Goal: Check status: Check status

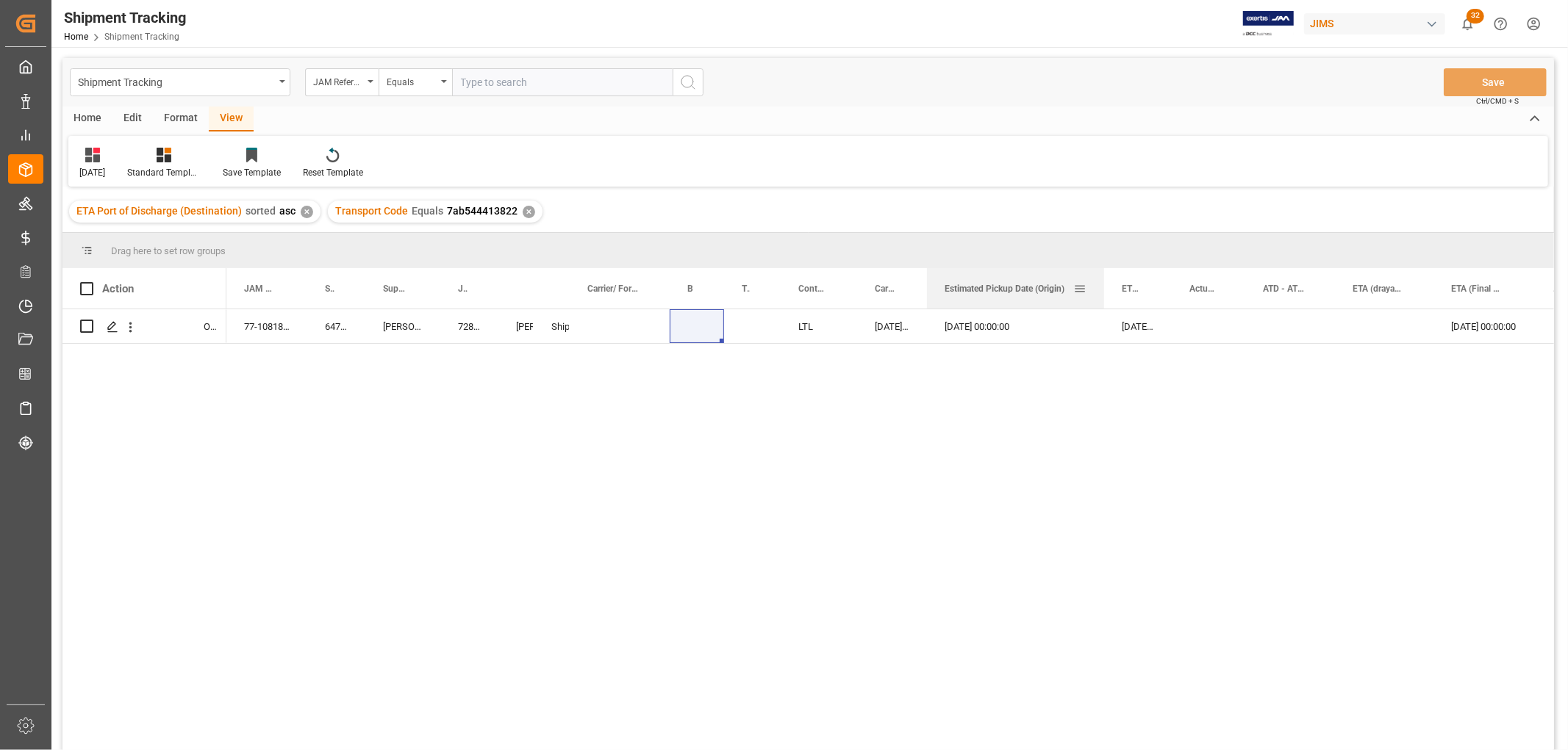
drag, startPoint x: 990, startPoint y: 281, endPoint x: 1103, endPoint y: 303, distance: 115.1
click at [1103, 303] on div at bounding box center [1103, 288] width 6 height 40
drag, startPoint x: 1170, startPoint y: 281, endPoint x: 1258, endPoint y: 288, distance: 88.3
click at [1258, 288] on div at bounding box center [1259, 288] width 6 height 40
click at [1212, 544] on div "77-10818-GB 647900 Barnes & Mullins 72828 Shyamala Mantha Shipping instructions…" at bounding box center [890, 534] width 1328 height 450
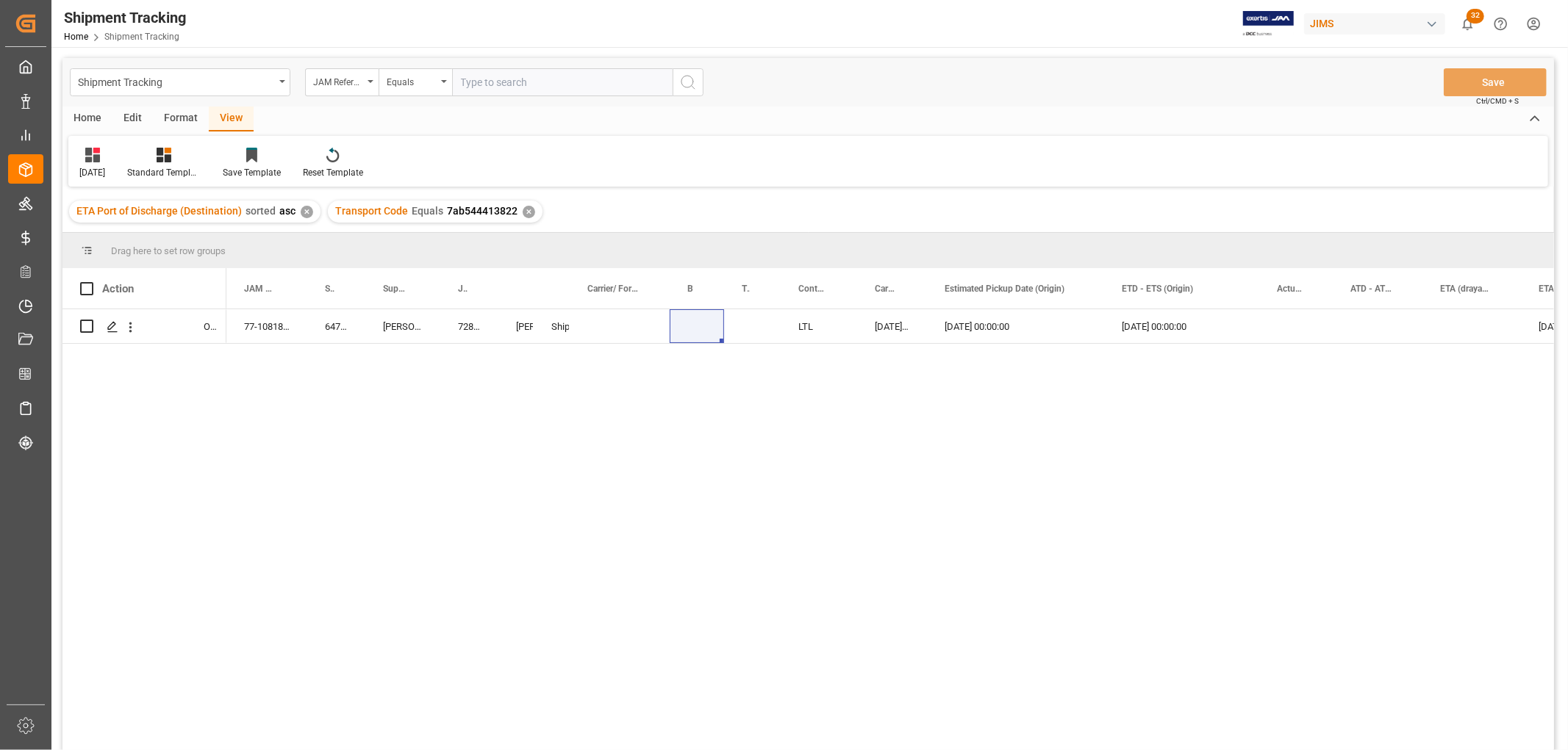
click at [750, 466] on div "77-10818-GB 647900 Barnes & Mullins 72828 Shyamala Mantha Shipping instructions…" at bounding box center [890, 534] width 1328 height 450
click at [443, 557] on div "77-10818-GB 647900 Barnes & Mullins 72828 Shyamala Mantha Shipping instructions…" at bounding box center [890, 534] width 1328 height 450
click at [363, 394] on div "77-10818-GB 647900 Barnes & Mullins 72828 Shyamala Mantha Shipping instructions…" at bounding box center [890, 534] width 1328 height 450
click at [438, 75] on div "Equals" at bounding box center [415, 82] width 73 height 28
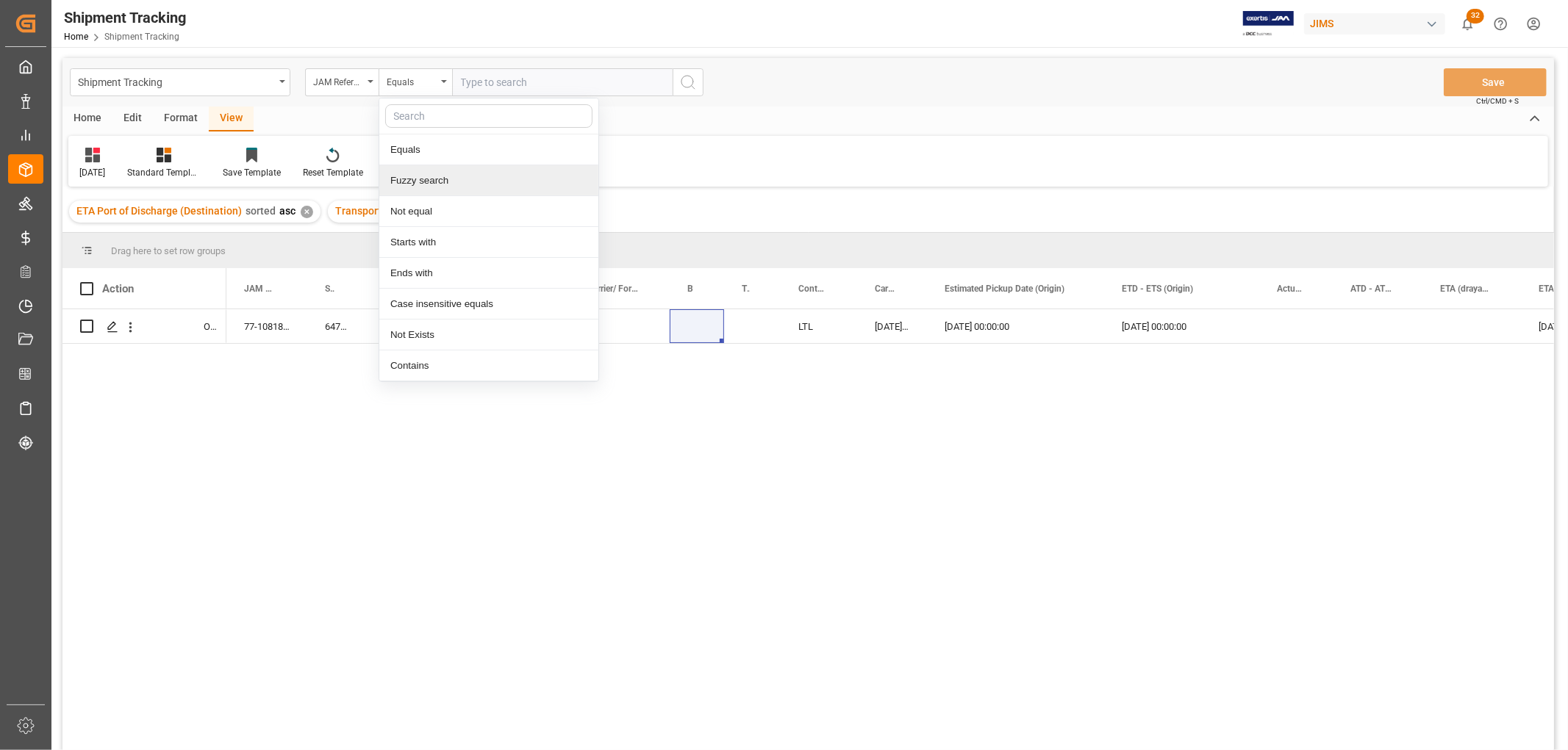
click at [436, 179] on div "Fuzzy search" at bounding box center [488, 180] width 219 height 31
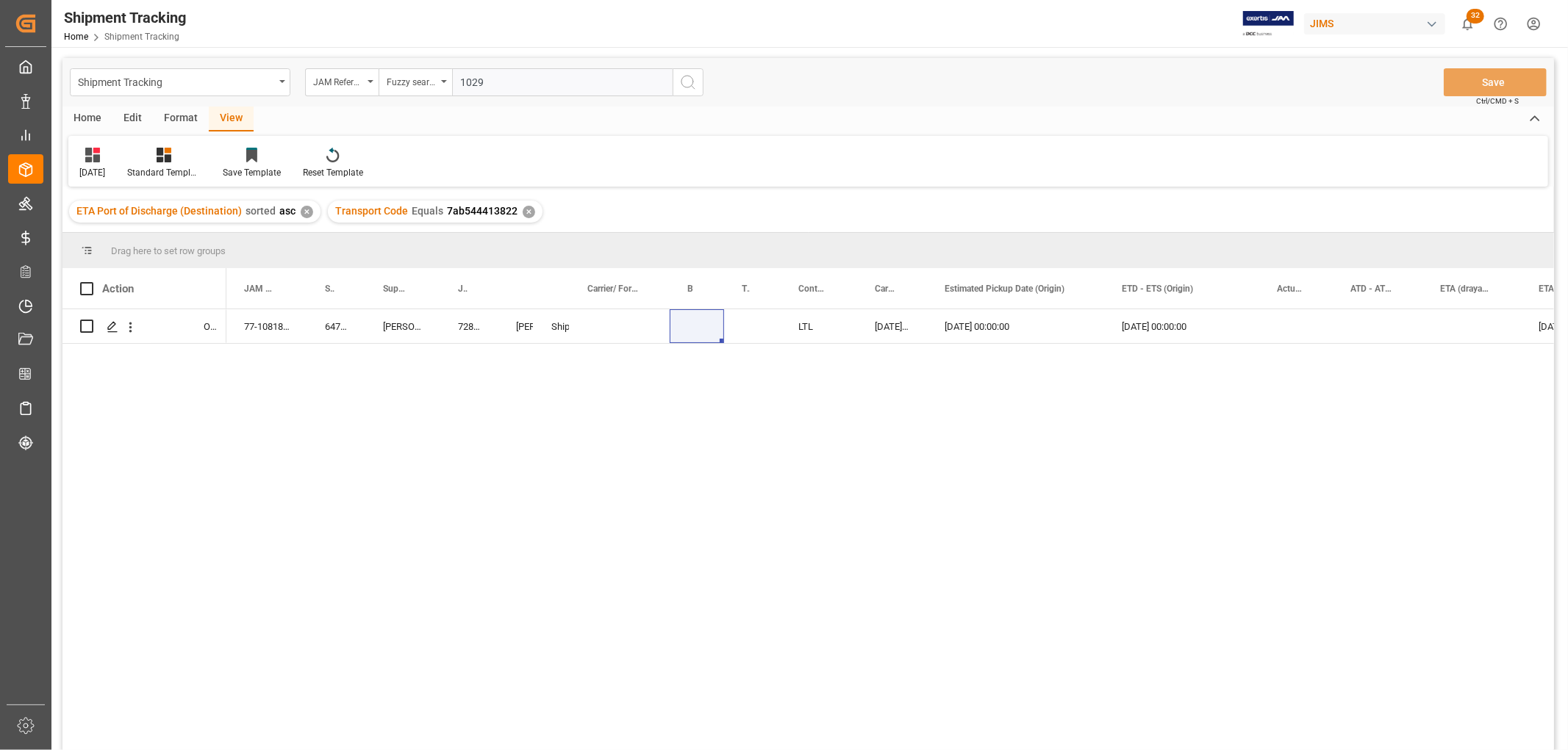
type input "10299"
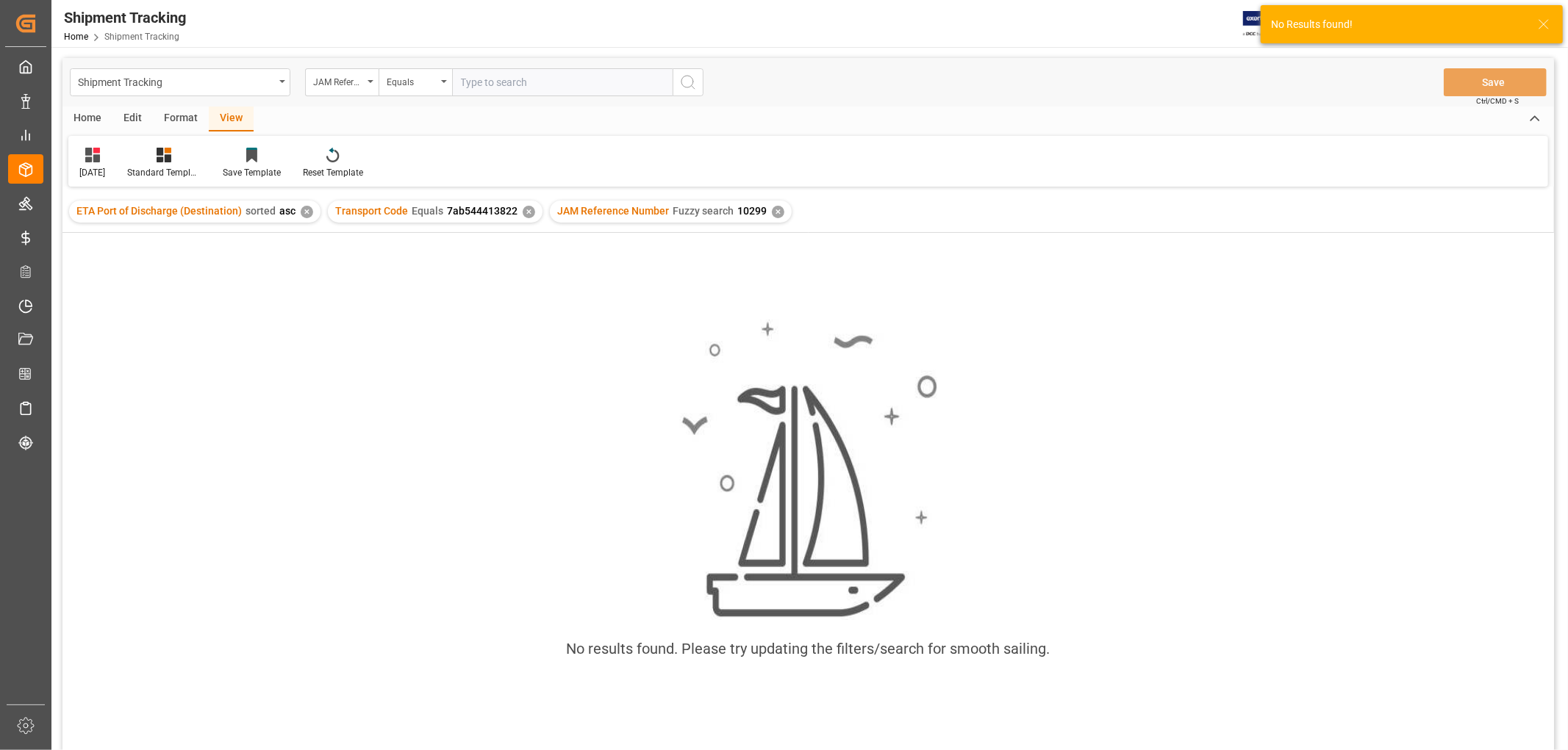
click at [524, 209] on div "✕" at bounding box center [529, 212] width 13 height 12
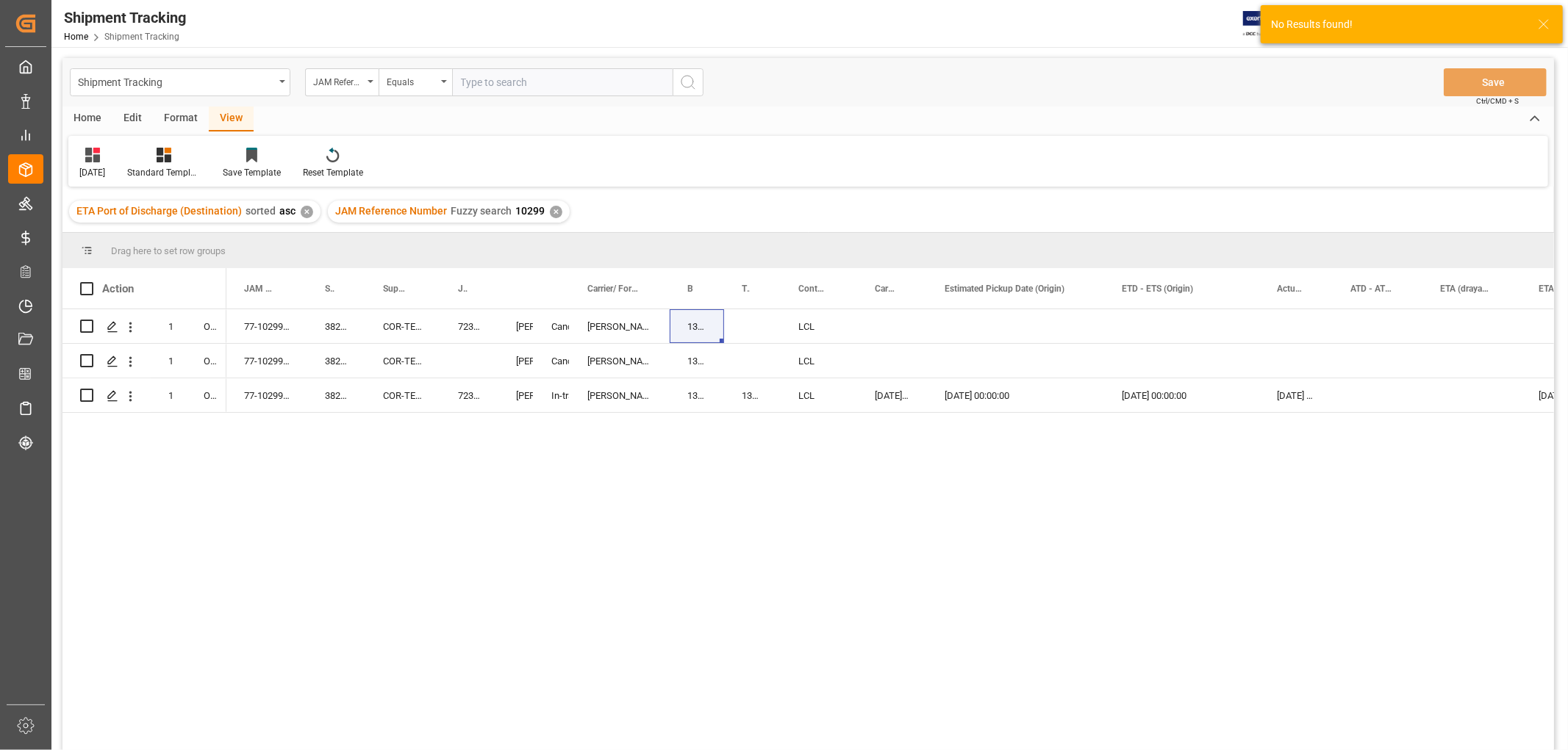
click at [302, 212] on div "✕" at bounding box center [306, 212] width 13 height 12
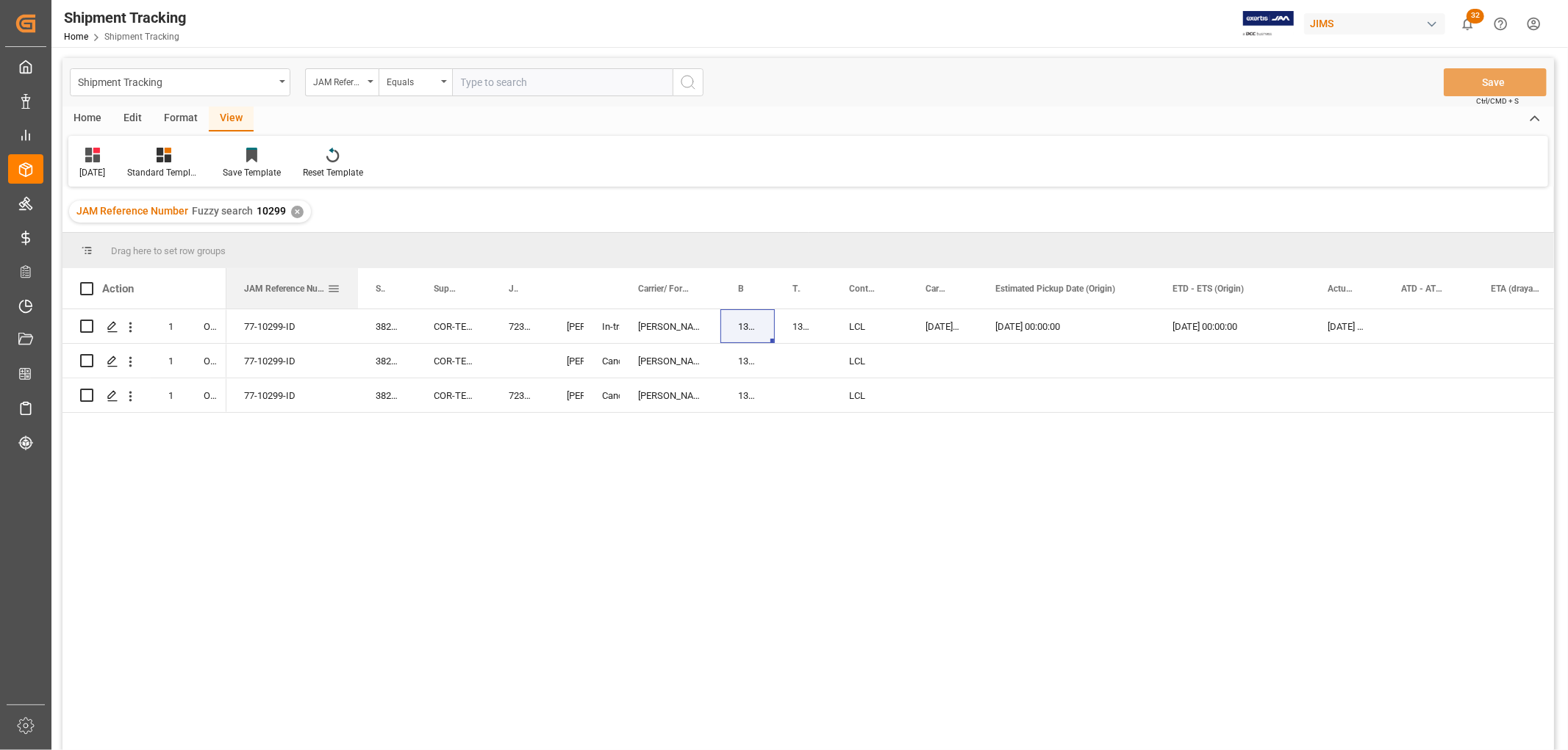
drag, startPoint x: 305, startPoint y: 284, endPoint x: 356, endPoint y: 288, distance: 51.2
click at [356, 288] on div at bounding box center [357, 288] width 6 height 40
click at [482, 406] on div "COR-TEK CORPORATION - [GEOGRAPHIC_DATA]" at bounding box center [454, 396] width 75 height 34
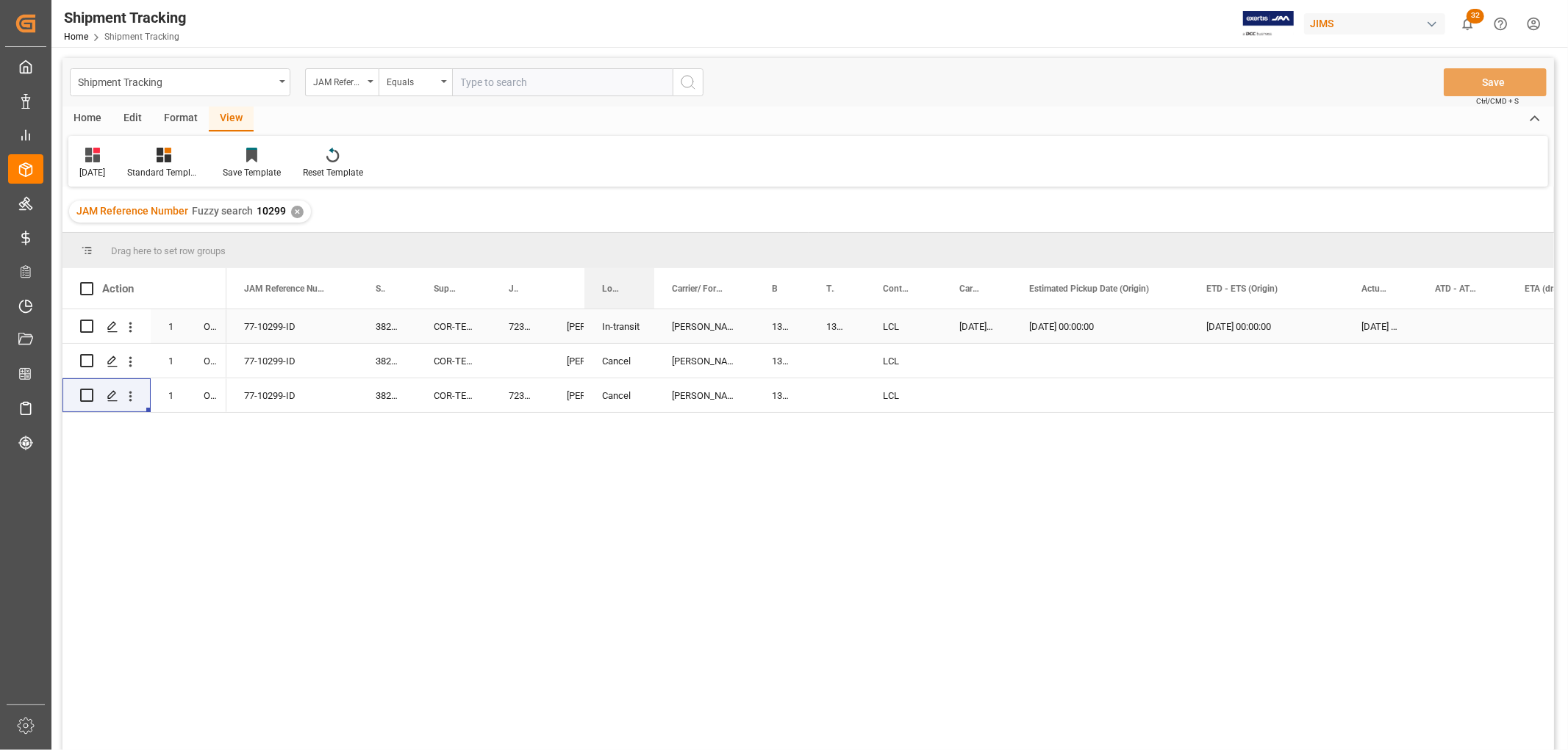
drag, startPoint x: 618, startPoint y: 277, endPoint x: 652, endPoint y: 317, distance: 52.5
click at [652, 317] on div "Action Mode of Transport Order Type ETA (Final Delivery Location) Agent" at bounding box center [808, 513] width 1491 height 491
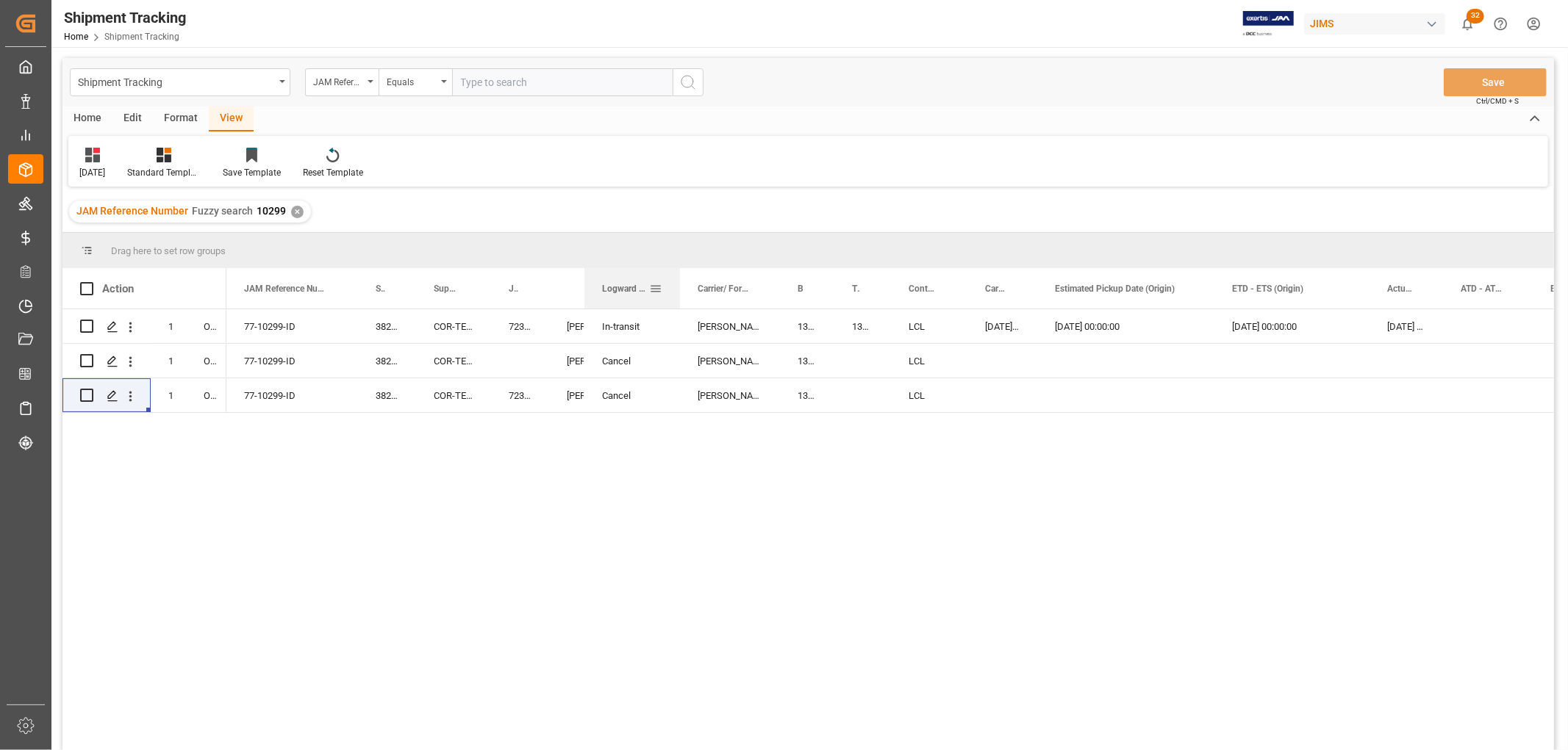
drag, startPoint x: 653, startPoint y: 283, endPoint x: 678, endPoint y: 283, distance: 25.0
click at [678, 283] on div at bounding box center [680, 288] width 6 height 40
click at [578, 487] on div "10-14-2025 00:00:00 08-16-2025 00:00:00 08-16-2025 00:00:00 08-08-2025 00:00:00…" at bounding box center [890, 534] width 1328 height 450
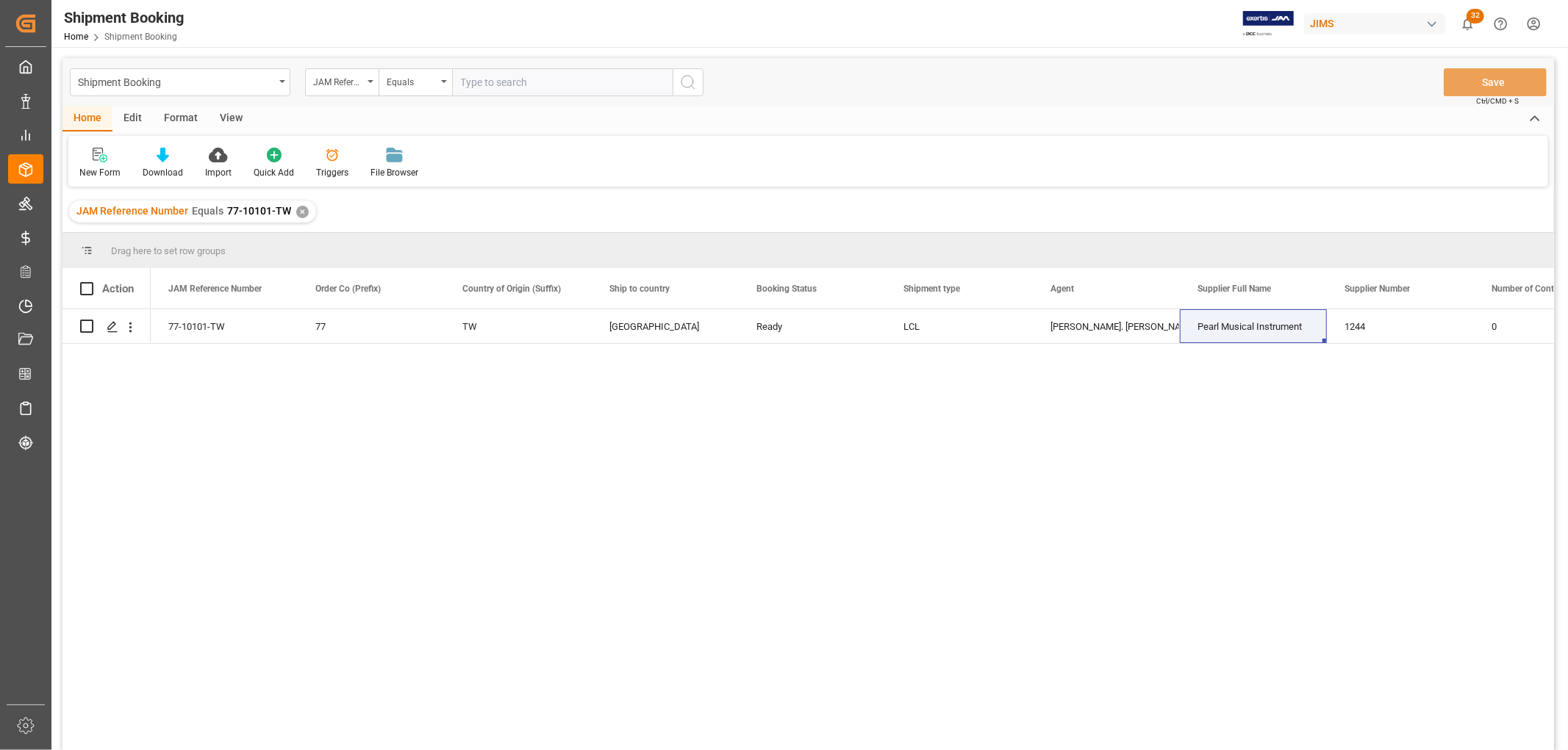
click at [280, 78] on div "Shipment Booking" at bounding box center [180, 82] width 221 height 28
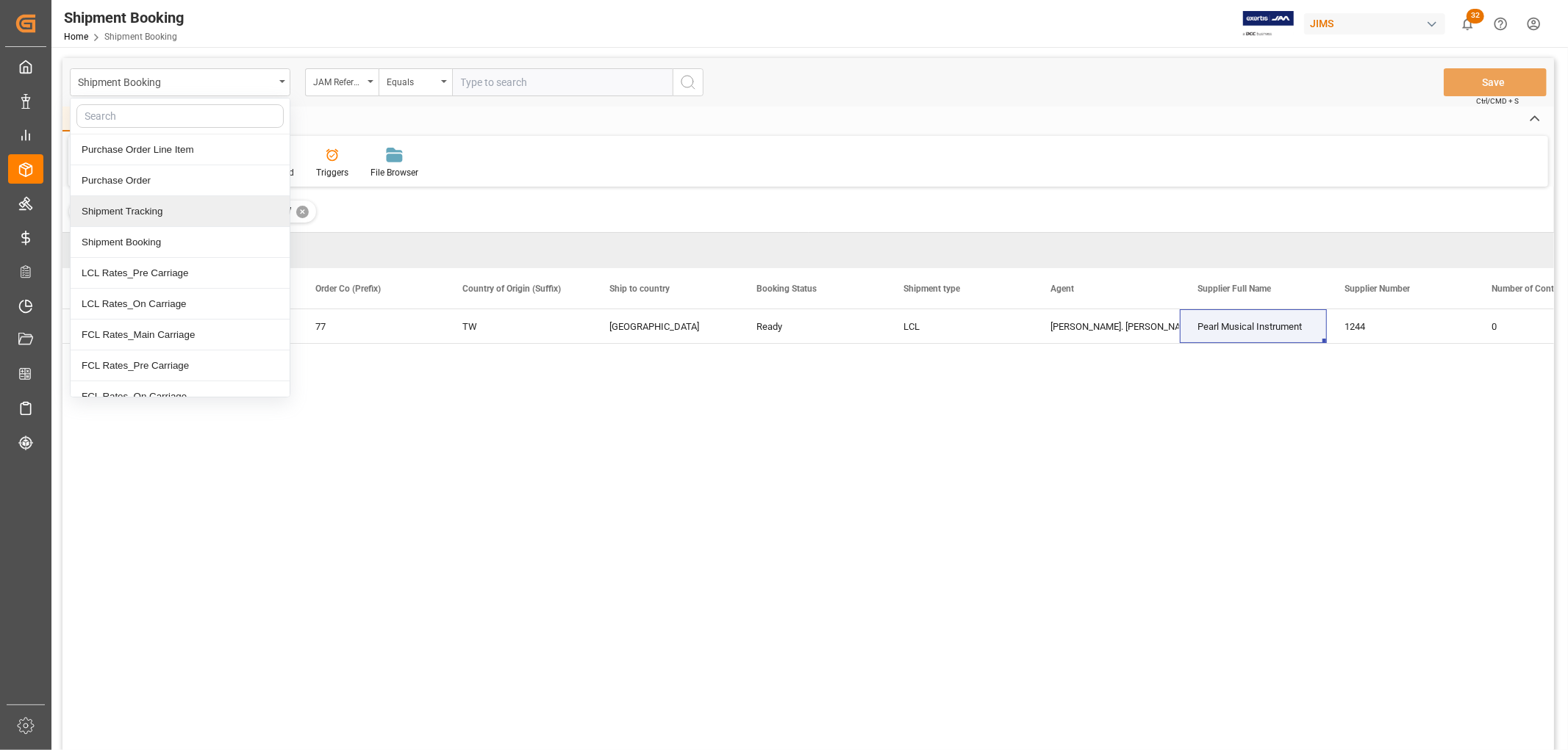
click at [152, 218] on div "Shipment Tracking" at bounding box center [180, 212] width 219 height 31
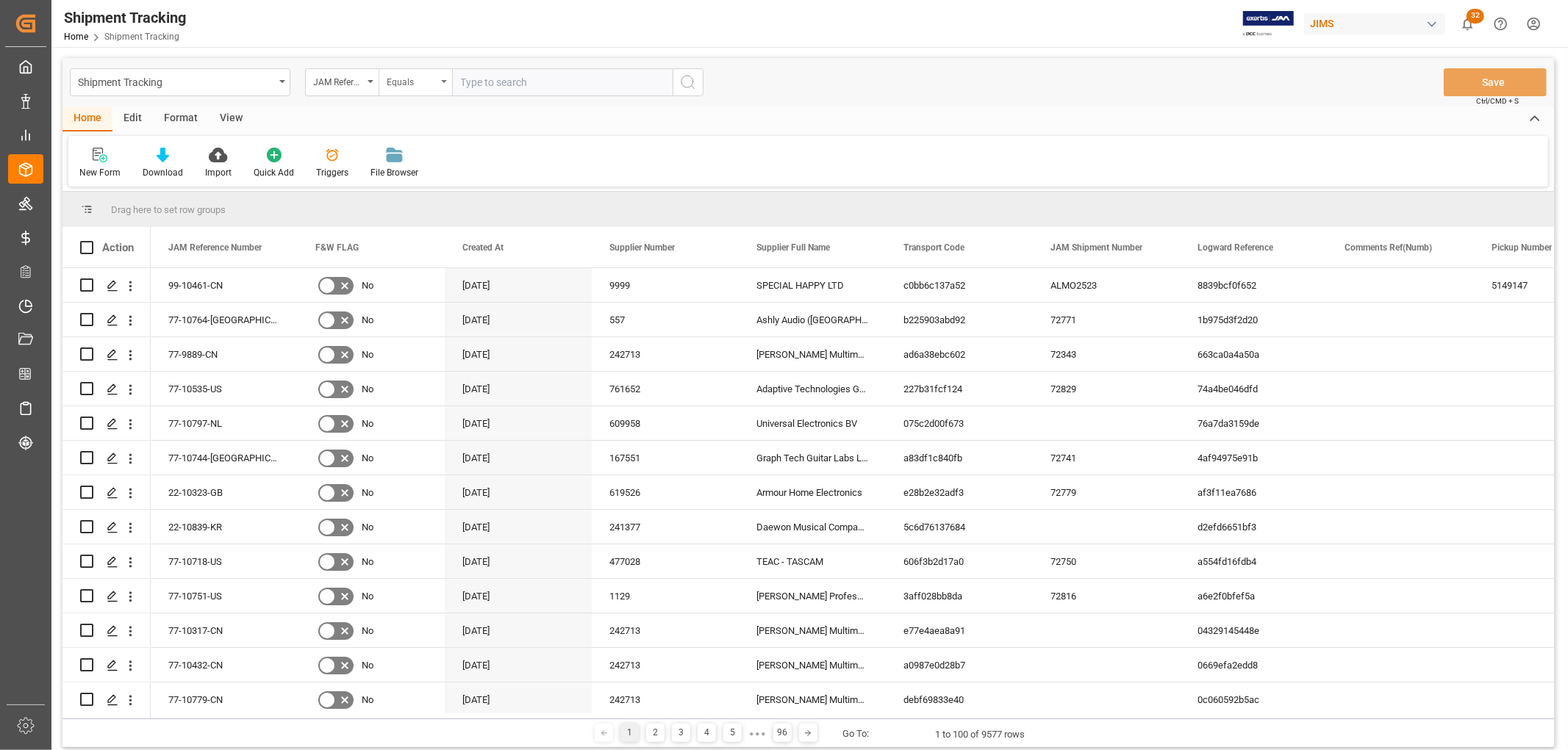
click at [446, 80] on icon "open menu" at bounding box center [444, 81] width 6 height 3
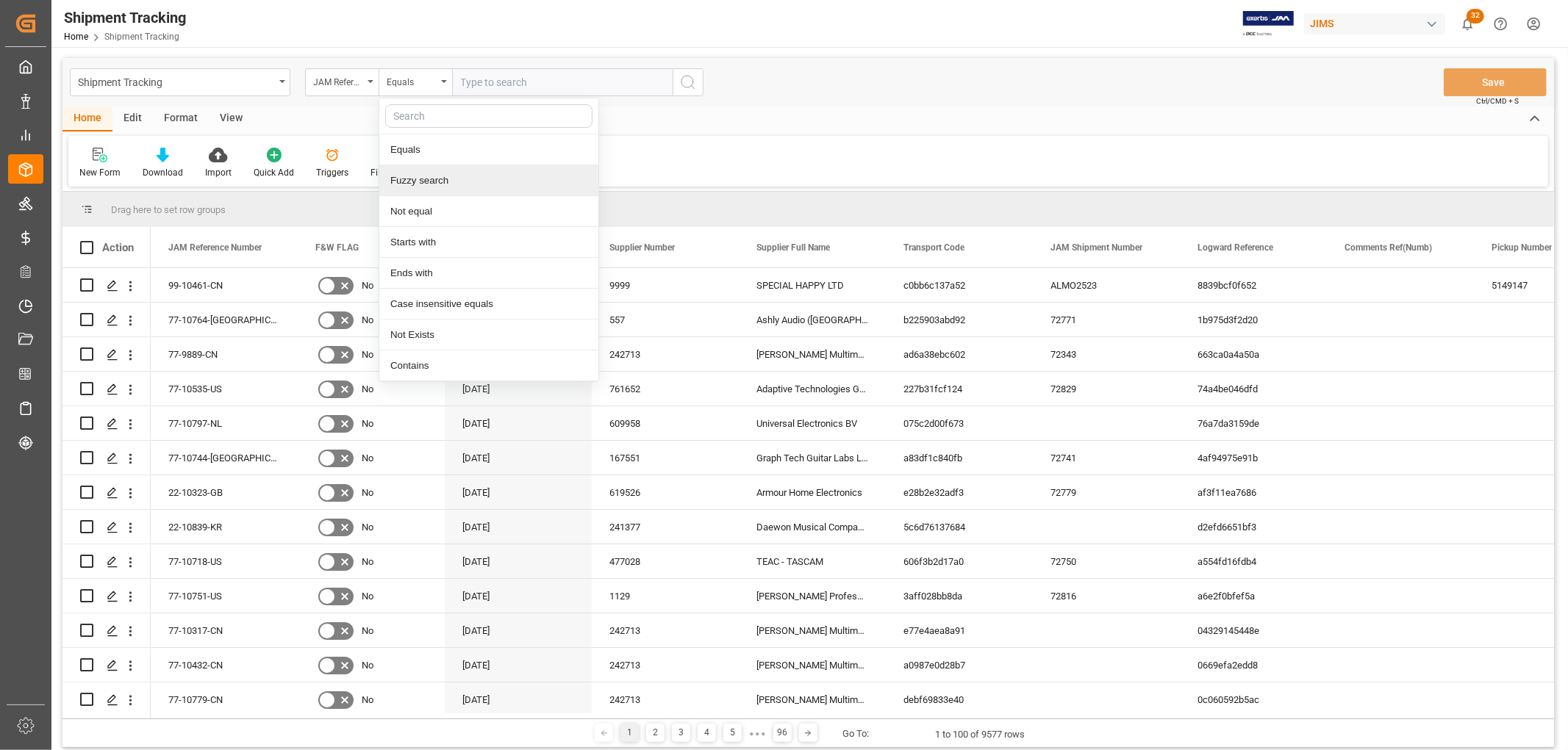
click at [441, 175] on div "Fuzzy search" at bounding box center [488, 180] width 219 height 31
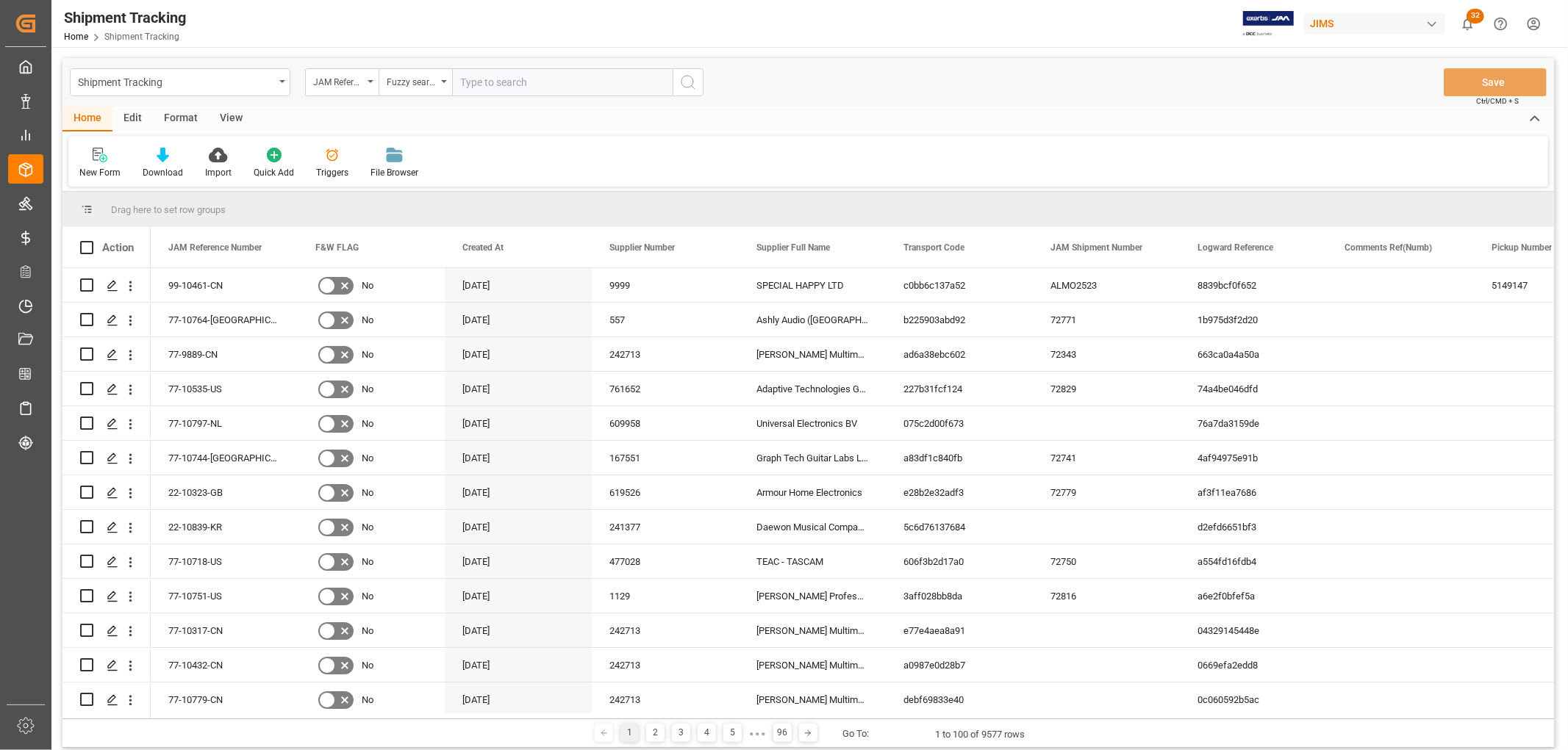
click at [488, 81] on input "text" at bounding box center [562, 82] width 221 height 28
paste input "77-9918-ID"
type input "77-9918-ID"
click at [682, 73] on icon "search button" at bounding box center [688, 82] width 18 height 18
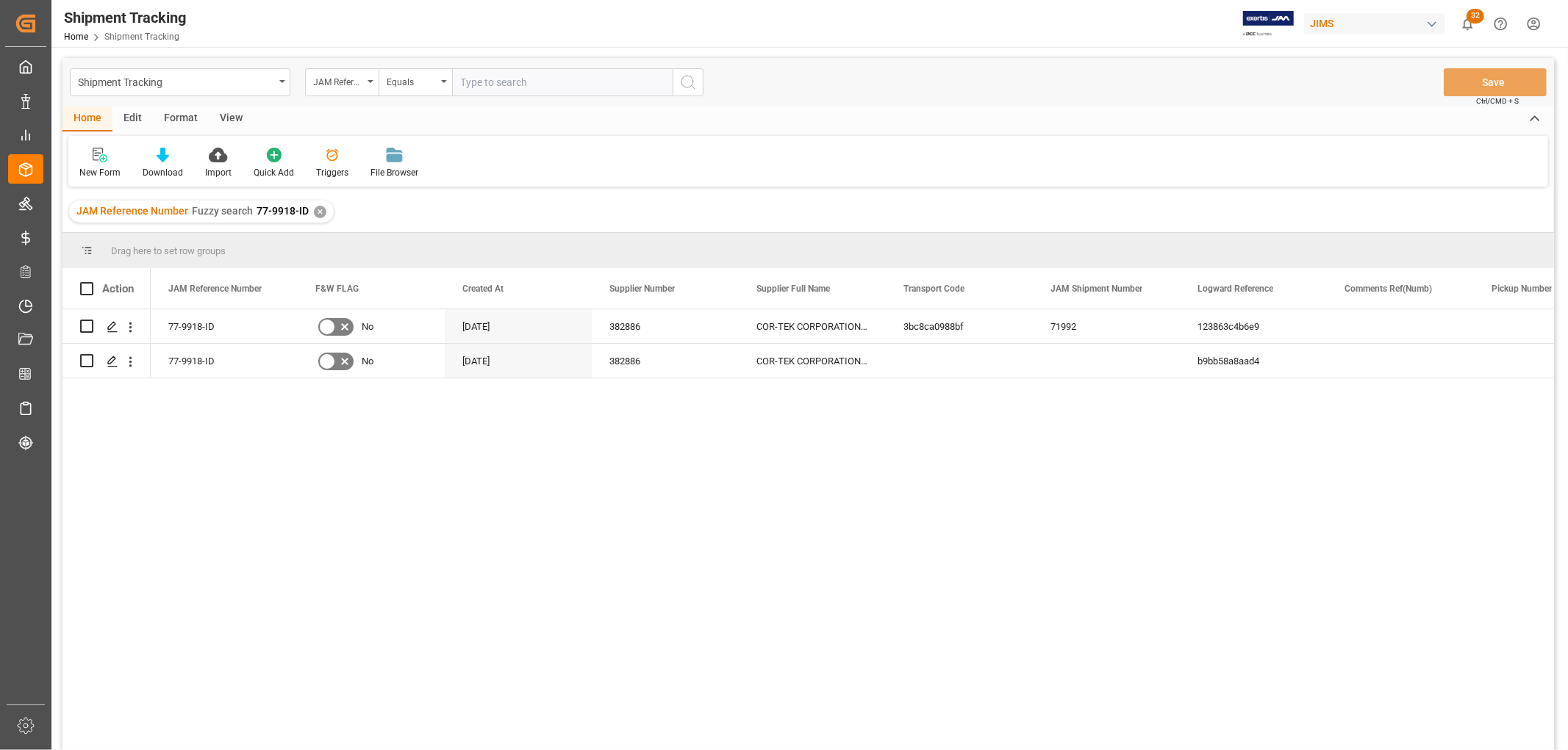
click at [235, 114] on div "View" at bounding box center [231, 119] width 45 height 25
click at [89, 167] on div "Default" at bounding box center [94, 172] width 29 height 13
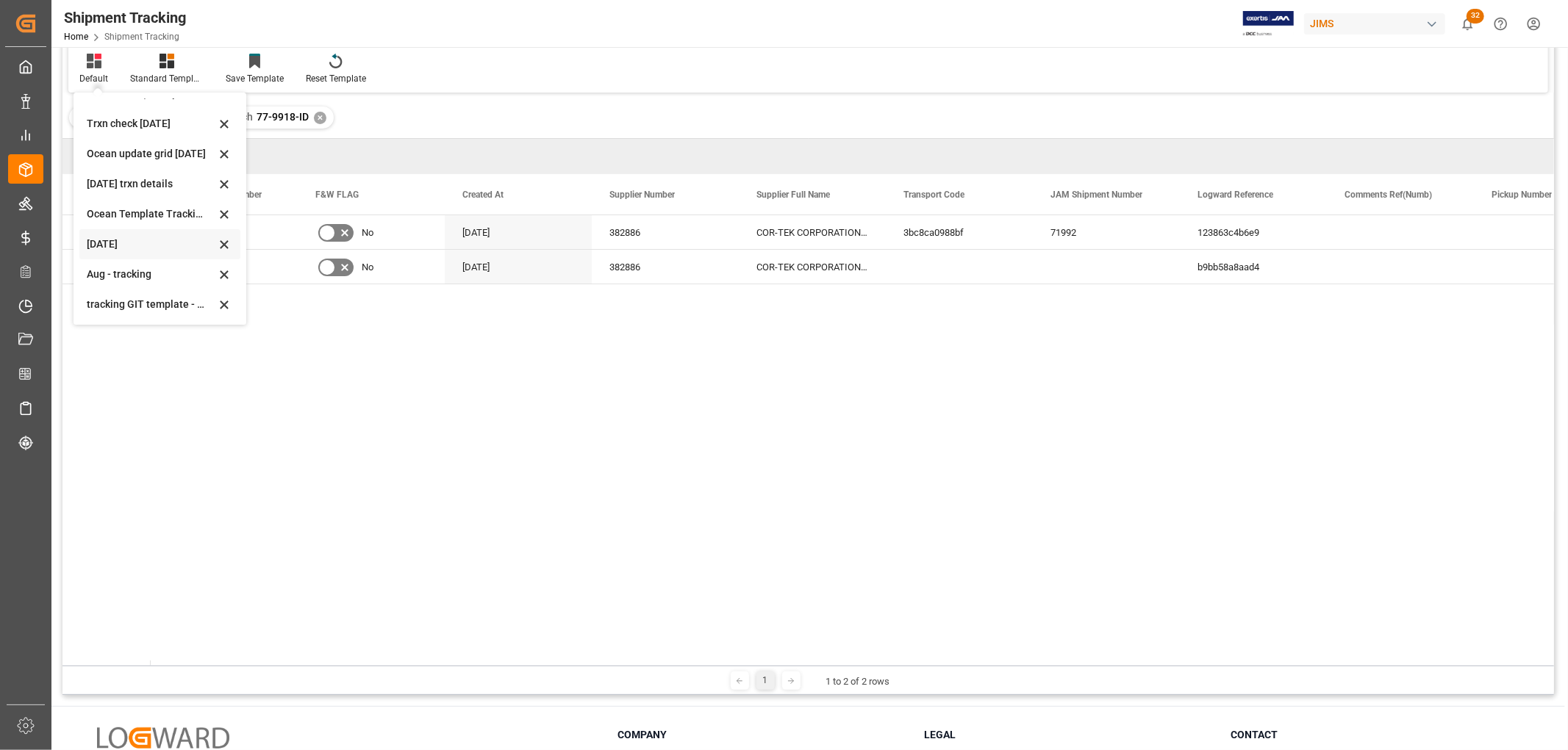
scroll to position [163, 0]
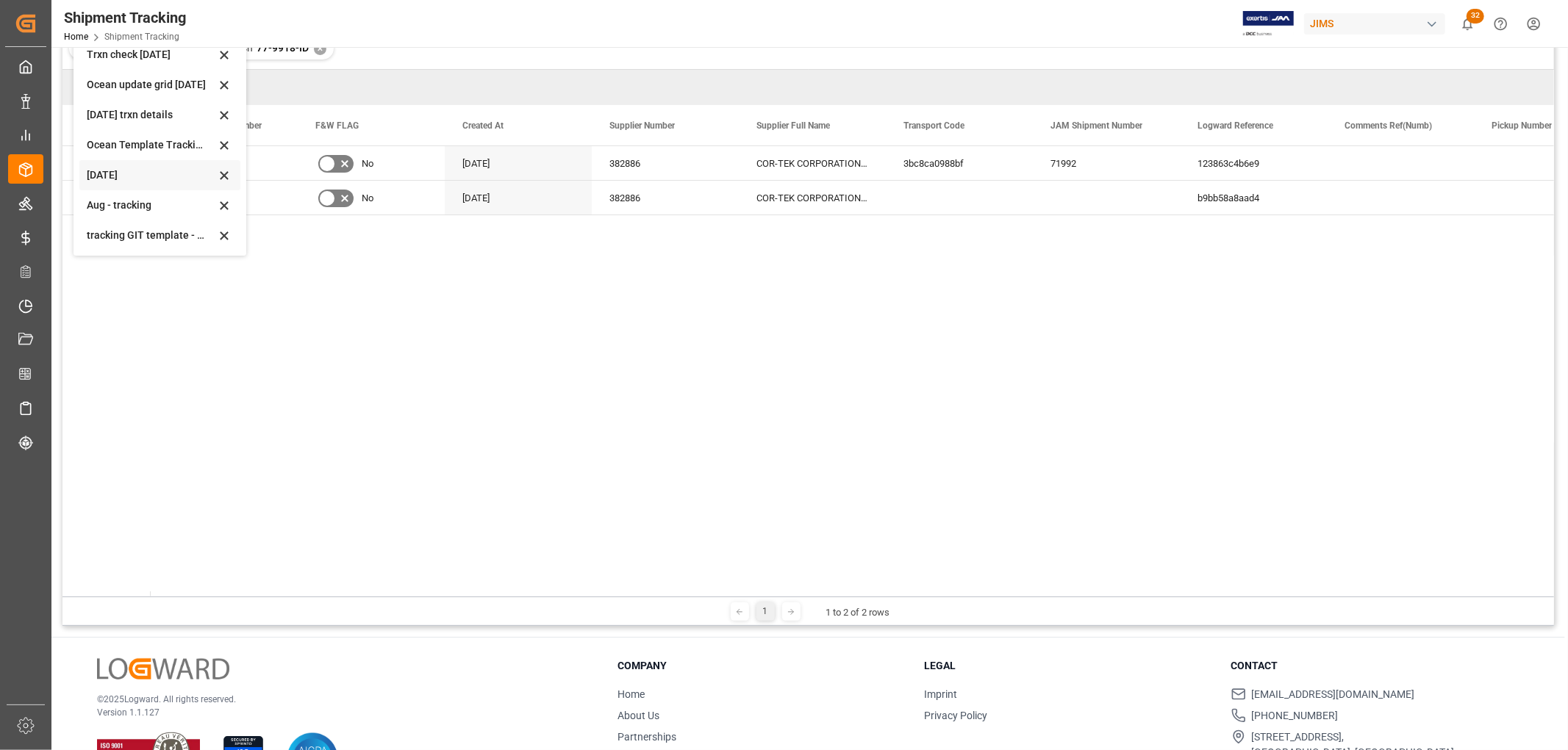
click at [85, 169] on div "[DATE]" at bounding box center [160, 175] width 161 height 30
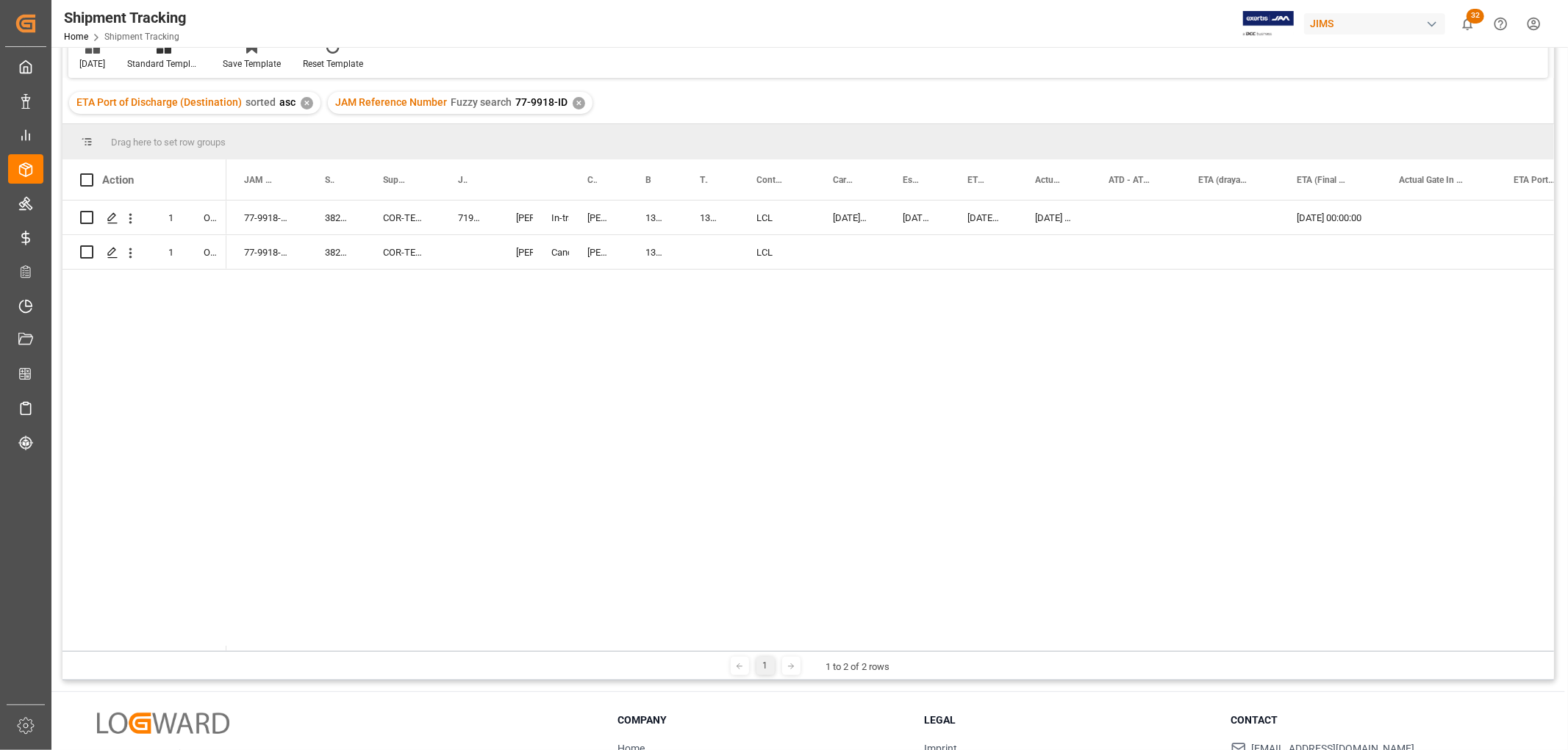
scroll to position [81, 0]
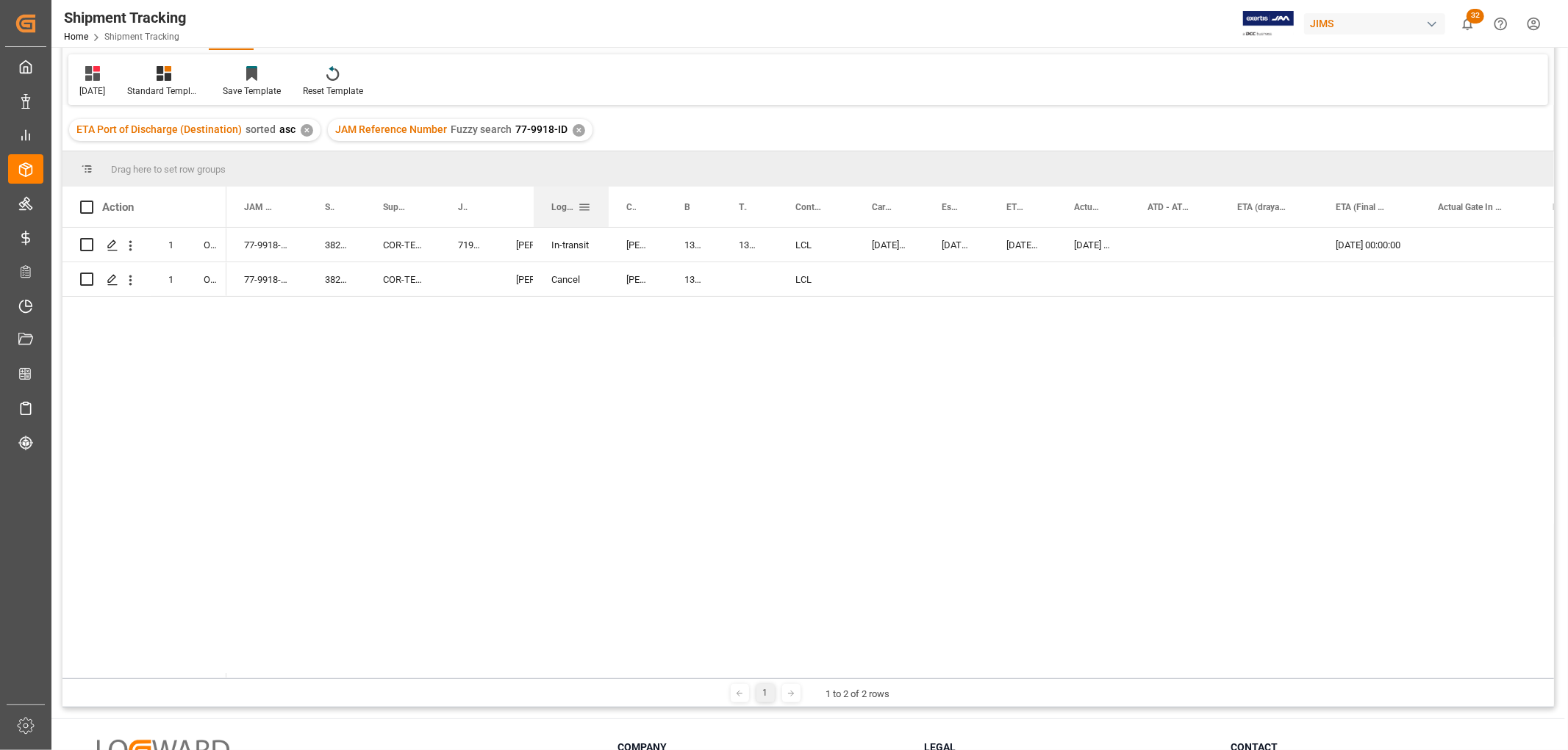
drag, startPoint x: 567, startPoint y: 196, endPoint x: 607, endPoint y: 213, distance: 43.5
click at [607, 213] on div at bounding box center [608, 206] width 6 height 40
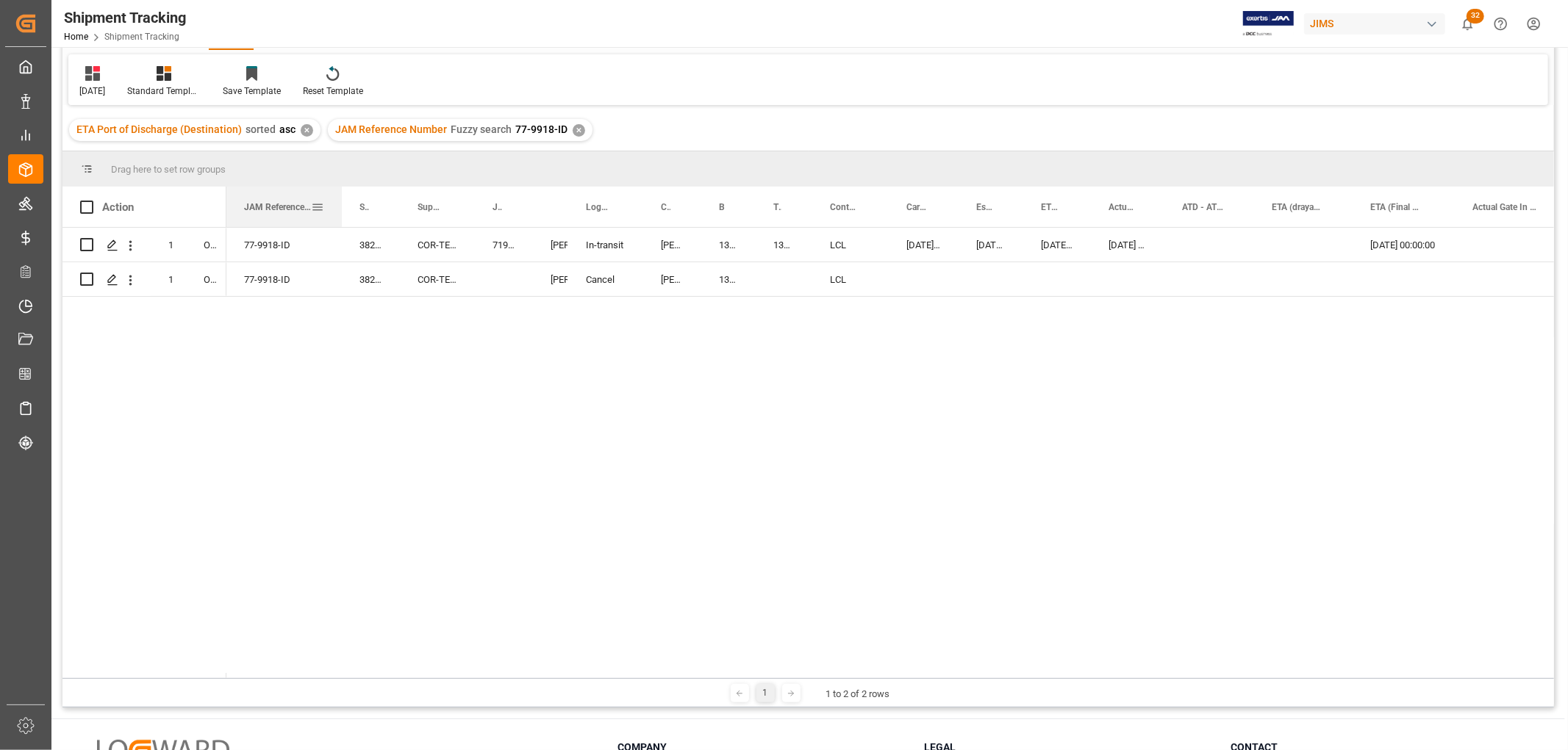
drag, startPoint x: 305, startPoint y: 204, endPoint x: 340, endPoint y: 224, distance: 40.3
click at [340, 224] on div at bounding box center [341, 206] width 6 height 40
click at [591, 527] on div "77-9918-ID 382886 COR-TEK CORPORATION - [GEOGRAPHIC_DATA] 71992 [PERSON_NAME]. …" at bounding box center [890, 453] width 1328 height 450
